Goal: Information Seeking & Learning: Find specific fact

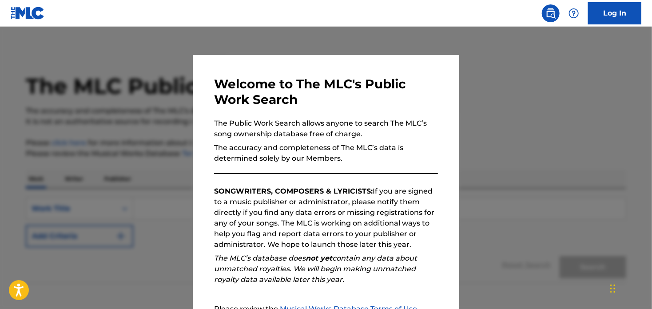
scroll to position [97, 0]
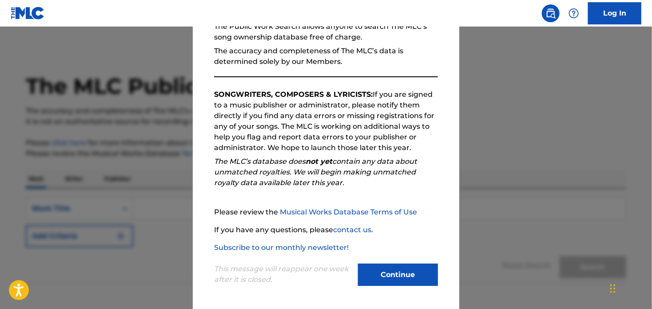
click at [391, 275] on button "Continue" at bounding box center [398, 275] width 80 height 22
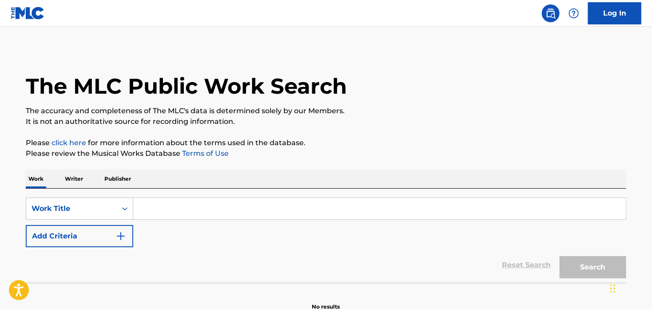
click at [175, 211] on input "Search Form" at bounding box center [379, 208] width 493 height 21
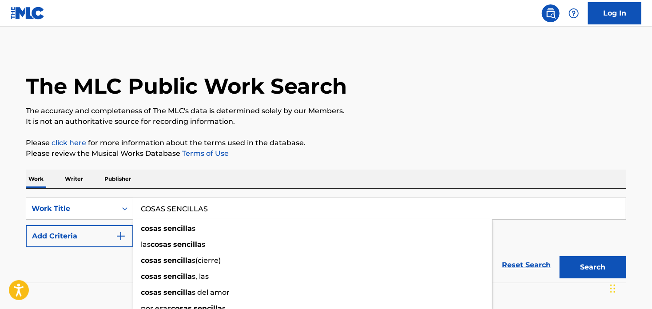
type input "COSAS SENCILLAS"
click at [560, 256] on button "Search" at bounding box center [593, 267] width 67 height 22
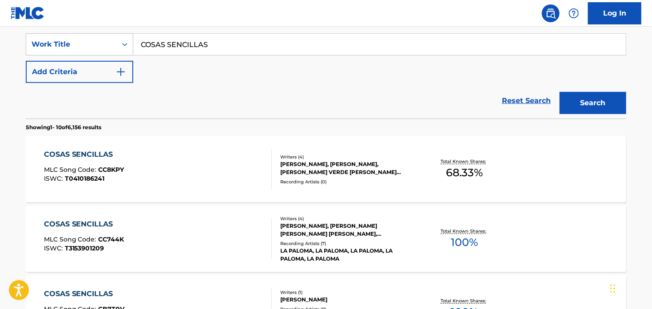
scroll to position [178, 0]
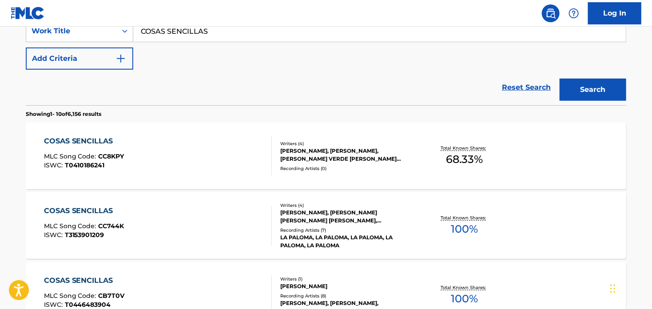
click at [110, 56] on button "Add Criteria" at bounding box center [79, 59] width 107 height 22
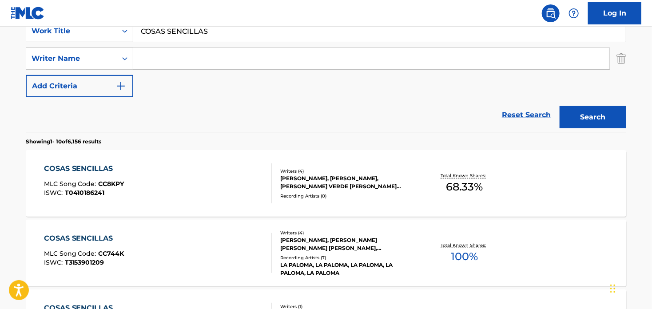
click at [175, 60] on input "Search Form" at bounding box center [371, 58] width 476 height 21
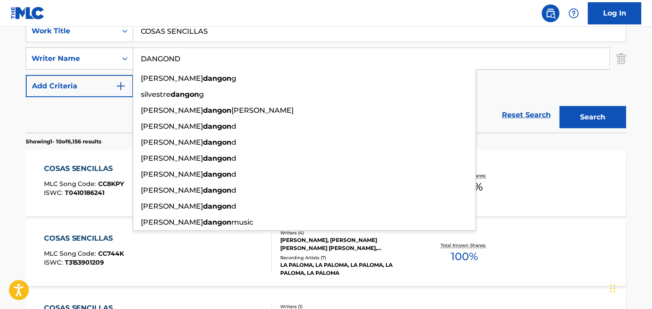
type input "DANGOND"
click at [560, 106] on button "Search" at bounding box center [593, 117] width 67 height 22
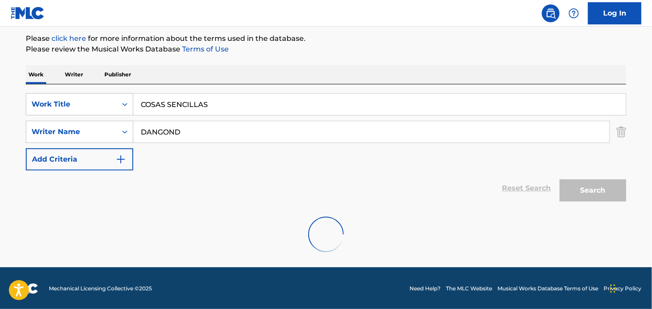
scroll to position [173, 0]
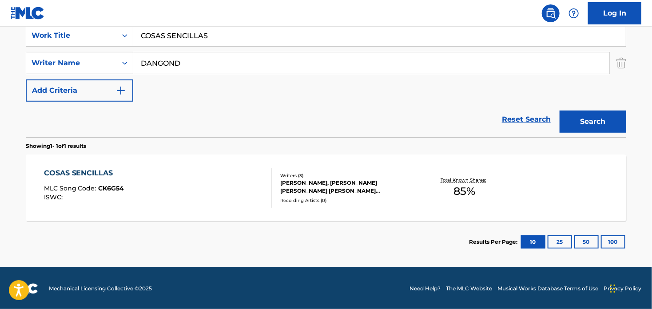
click at [87, 172] on div "COSAS SENCILLAS" at bounding box center [84, 173] width 80 height 11
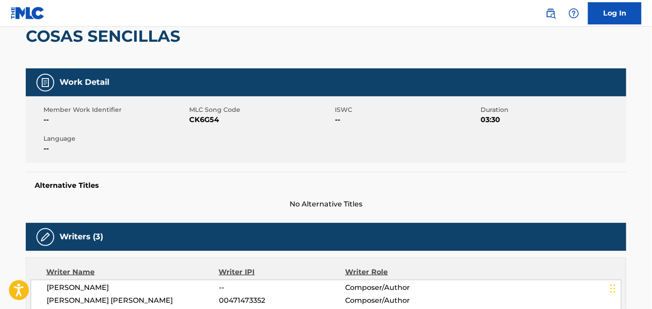
scroll to position [82, 0]
